Goal: Information Seeking & Learning: Learn about a topic

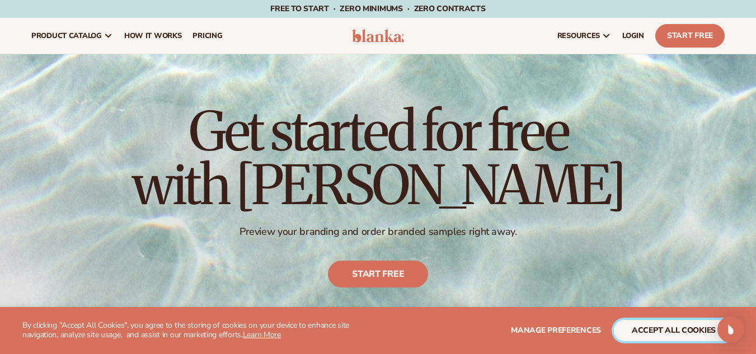
click at [648, 329] on button "accept all cookies" at bounding box center [674, 330] width 120 height 21
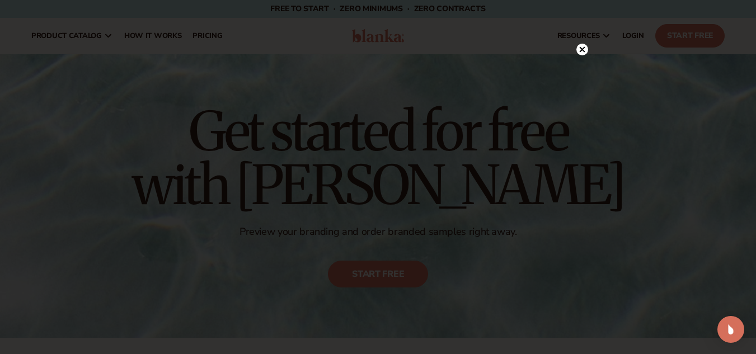
click at [582, 47] on circle at bounding box center [582, 50] width 12 height 12
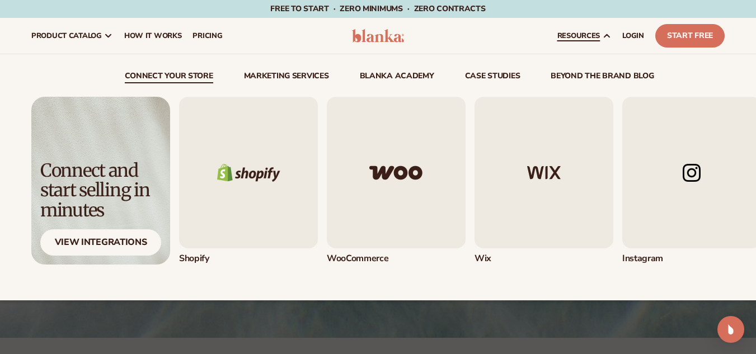
click at [515, 182] on img "3 / 5" at bounding box center [544, 173] width 139 height 152
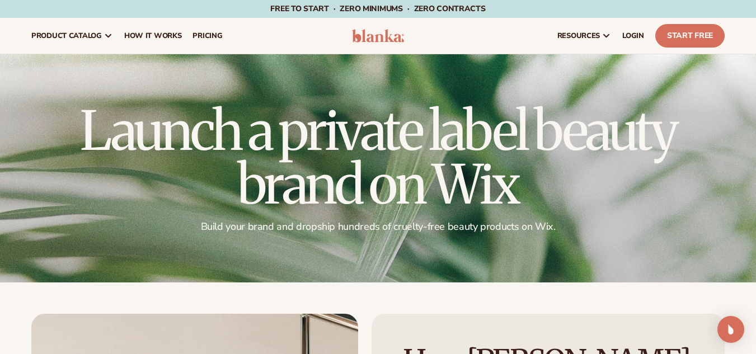
drag, startPoint x: 416, startPoint y: 189, endPoint x: 510, endPoint y: 97, distance: 131.8
click at [510, 97] on div "Launch a private label beauty brand on Wix Build your brand and dropship hundre…" at bounding box center [378, 168] width 756 height 228
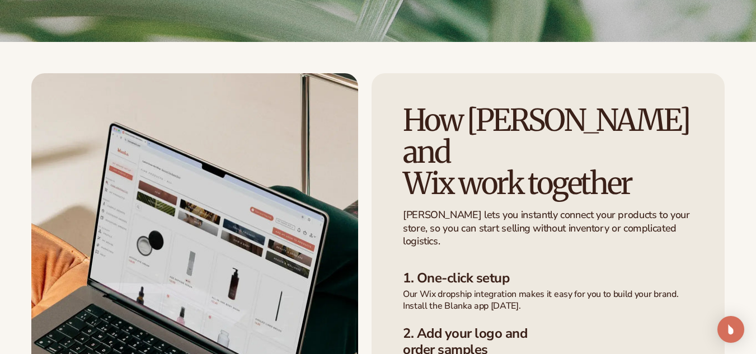
scroll to position [246, 0]
